Goal: Task Accomplishment & Management: Manage account settings

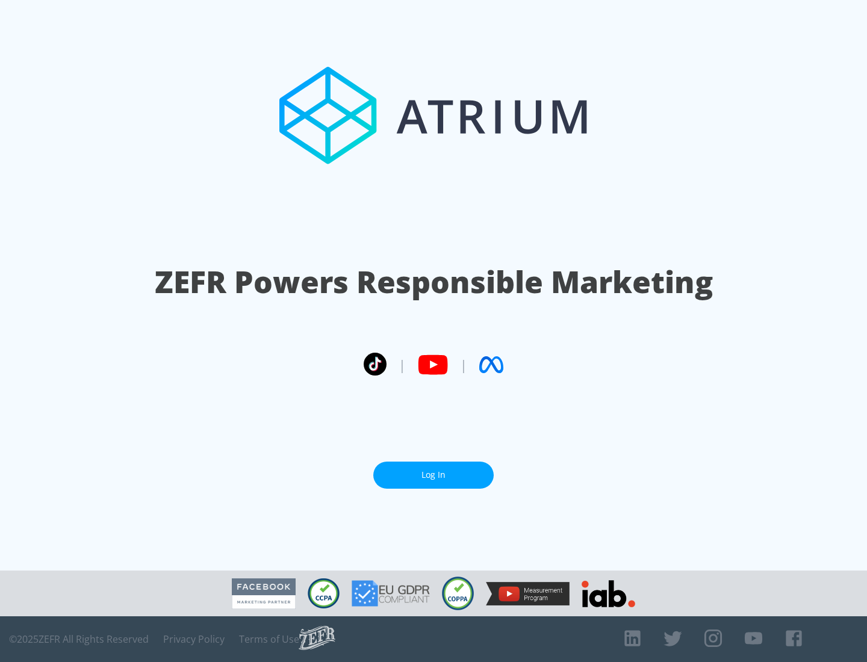
click at [434, 475] on link "Log In" at bounding box center [433, 475] width 120 height 27
